Goal: Navigation & Orientation: Understand site structure

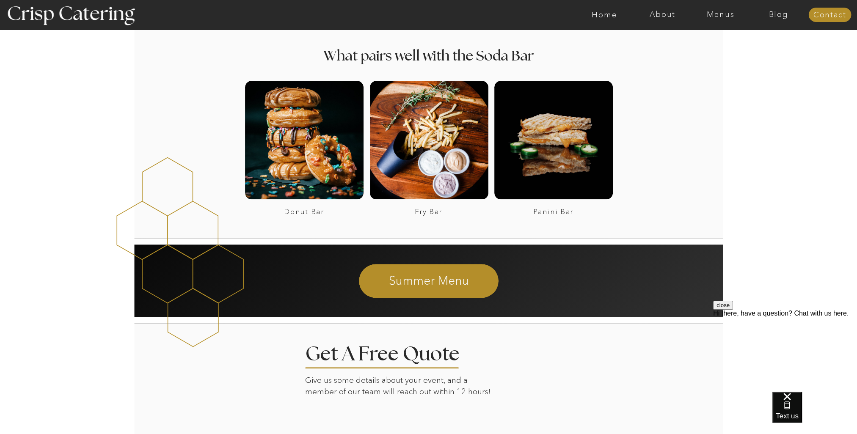
scroll to position [1126, 0]
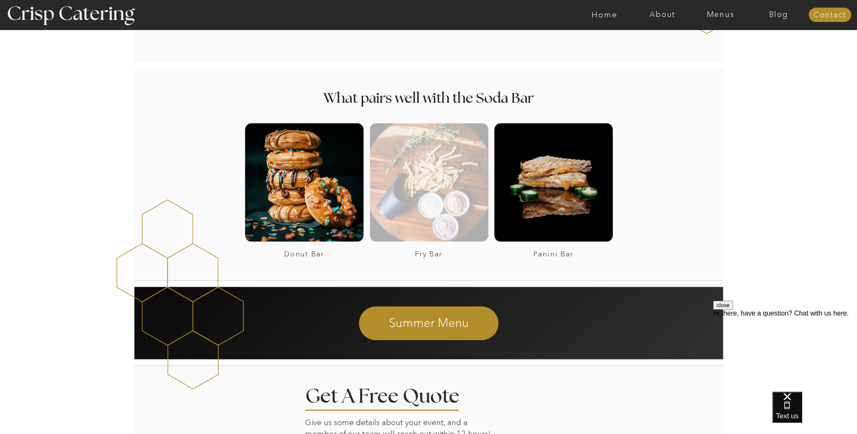
click at [415, 218] on div at bounding box center [429, 182] width 118 height 118
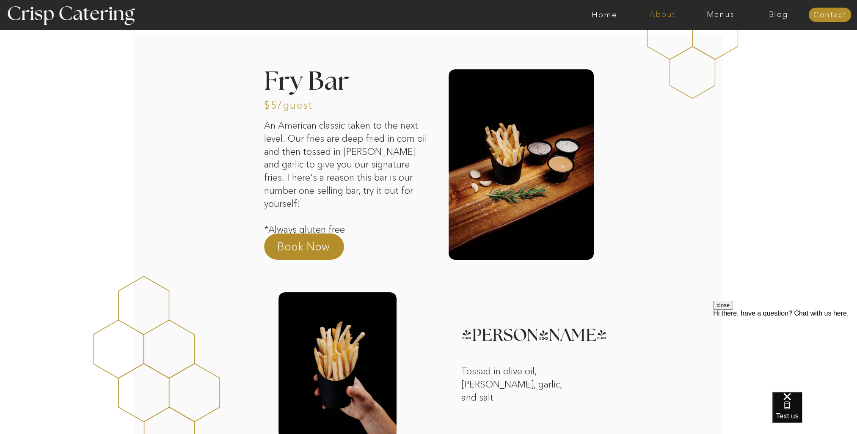
click at [664, 13] on nav "About" at bounding box center [663, 15] width 58 height 8
click at [654, 60] on nav "faq" at bounding box center [662, 61] width 42 height 8
